Goal: Information Seeking & Learning: Learn about a topic

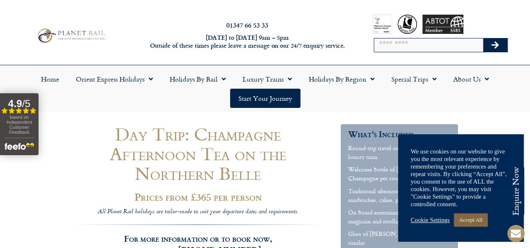
click at [471, 218] on link "Accept All" at bounding box center [469, 219] width 33 height 13
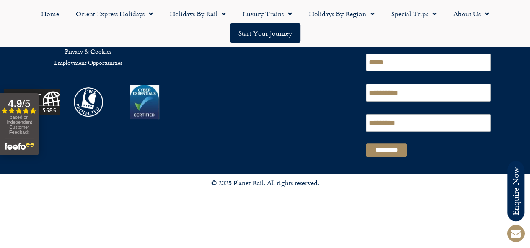
scroll to position [1770, 0]
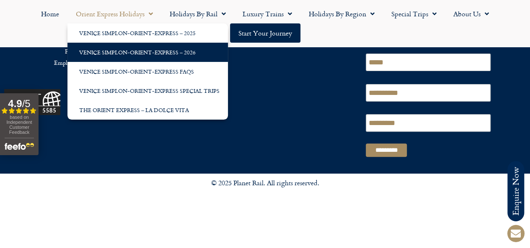
click at [122, 50] on link "Venice Simplon-Orient-Express – 2026" at bounding box center [147, 52] width 160 height 19
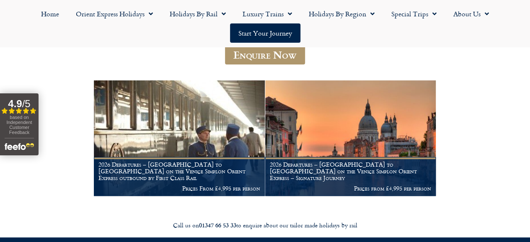
scroll to position [156, 0]
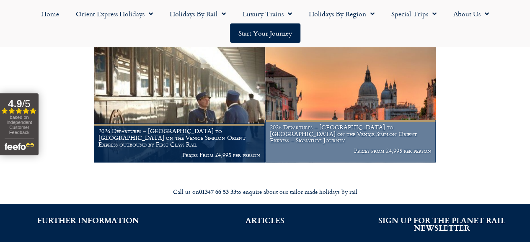
click at [371, 144] on h1 "2026 Departures – London to Venice on the Venice Simplon Orient Express – Signa…" at bounding box center [350, 134] width 161 height 20
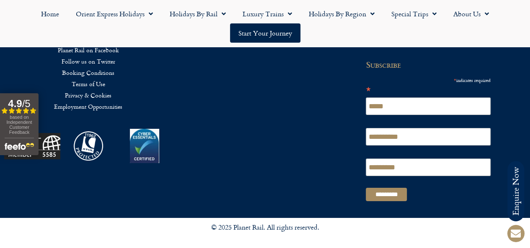
scroll to position [3036, 0]
